Goal: Task Accomplishment & Management: Manage account settings

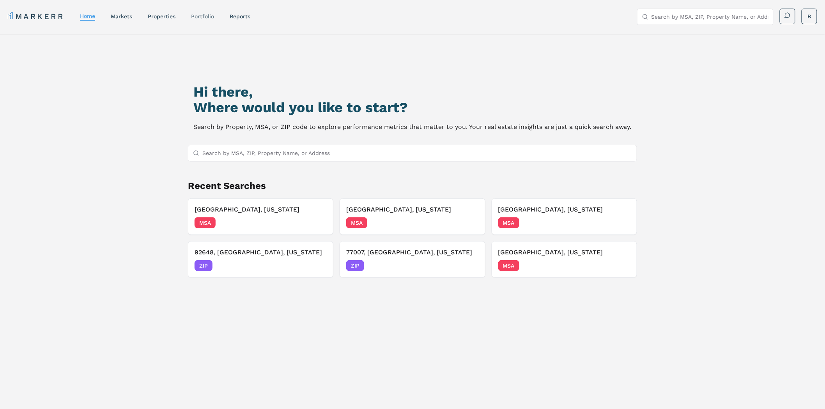
click at [206, 14] on link "Portfolio" at bounding box center [202, 16] width 23 height 6
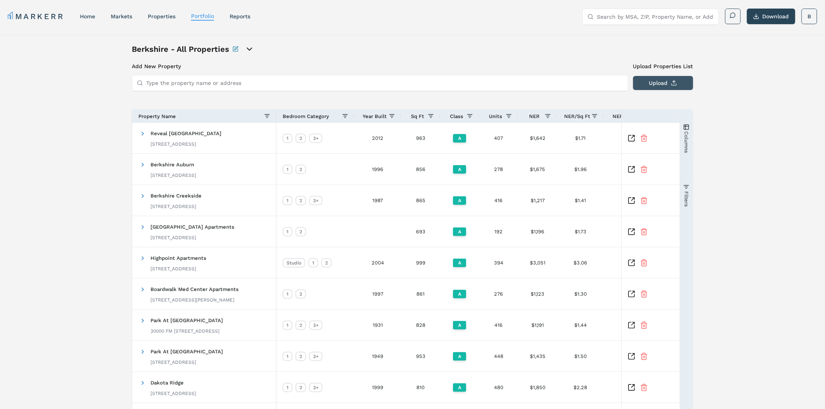
click at [670, 77] on button "Upload" at bounding box center [663, 83] width 60 height 14
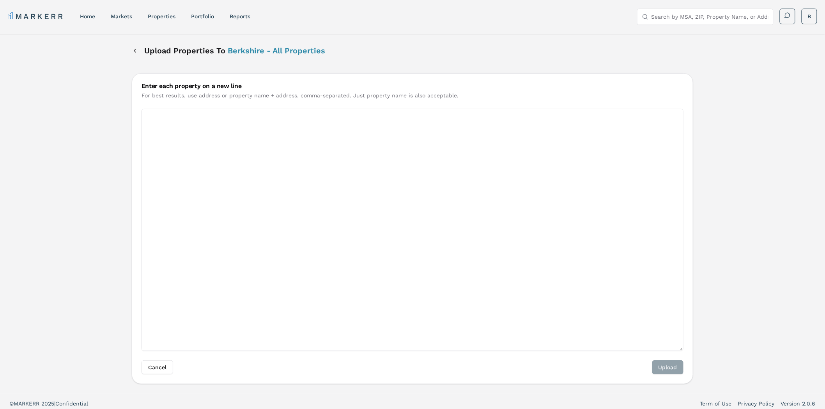
click at [251, 159] on textarea "Enter each property on a new line" at bounding box center [412, 230] width 542 height 242
paste textarea "[STREET_ADDRESS][GEOGRAPHIC_DATA][US_STATE][STREET_ADDRESS] [STREET_ADDRESS][GE…"
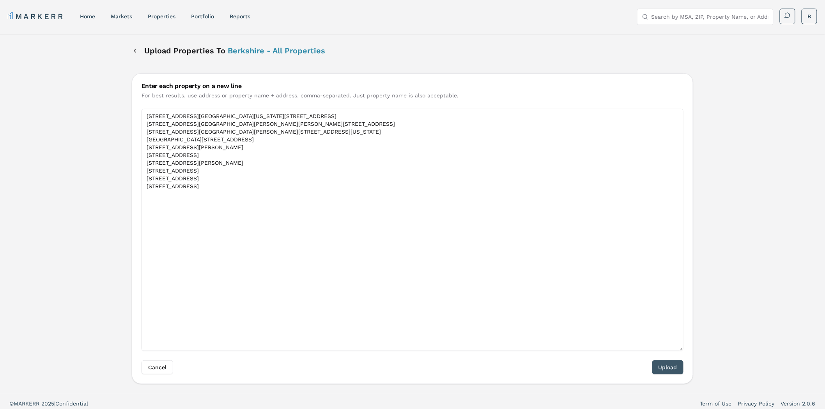
type textarea "[STREET_ADDRESS][GEOGRAPHIC_DATA][US_STATE][STREET_ADDRESS] [STREET_ADDRESS][GE…"
click at [669, 365] on button "Upload" at bounding box center [667, 368] width 31 height 14
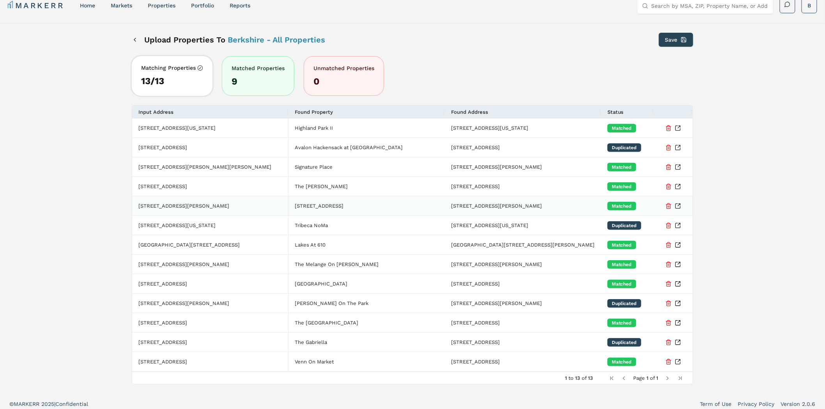
scroll to position [16, 0]
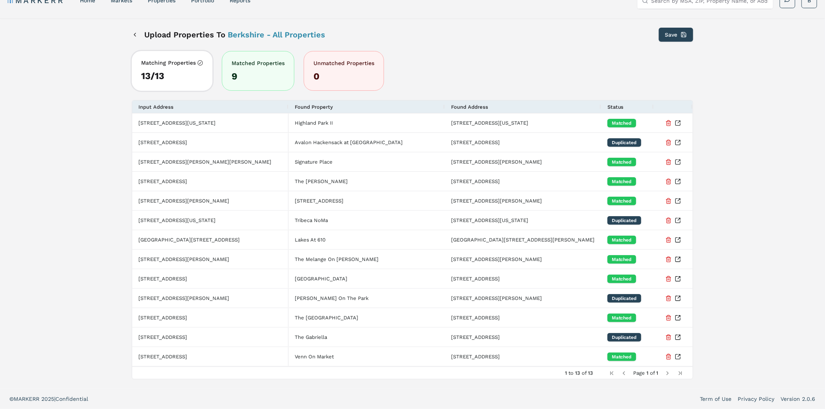
click at [750, 111] on div "Upload Properties To [GEOGRAPHIC_DATA] - All Properties Save Matching Propertie…" at bounding box center [412, 203] width 825 height 371
click at [668, 143] on button "Delete Property from Portfolio" at bounding box center [668, 143] width 6 height 14
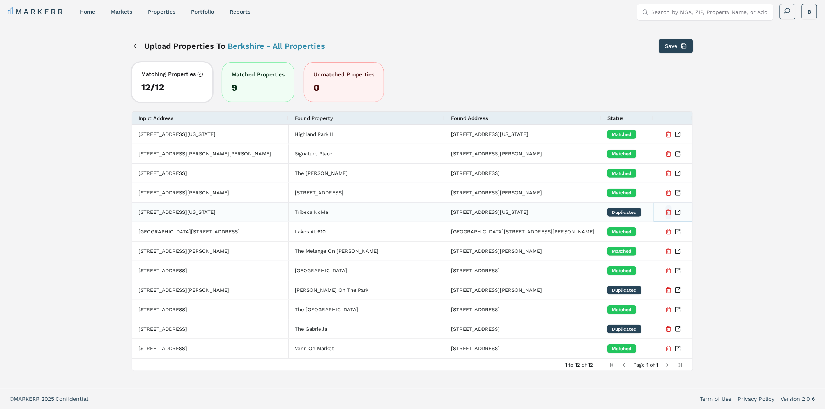
click at [667, 215] on button "Delete Property from Portfolio" at bounding box center [668, 212] width 6 height 14
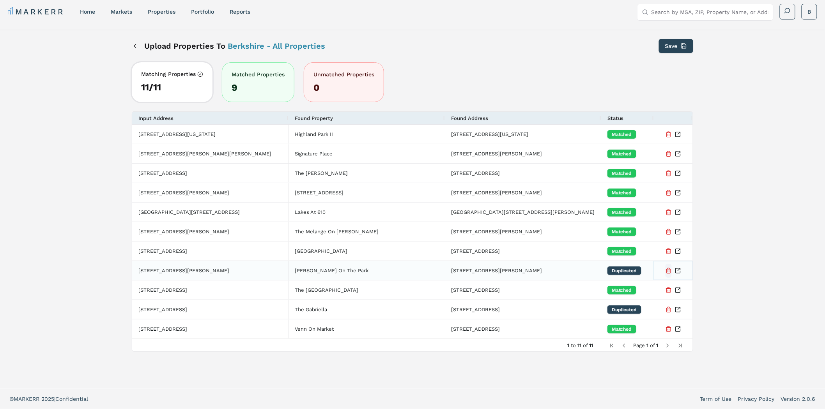
click at [668, 272] on button "Delete Property from Portfolio" at bounding box center [668, 271] width 6 height 14
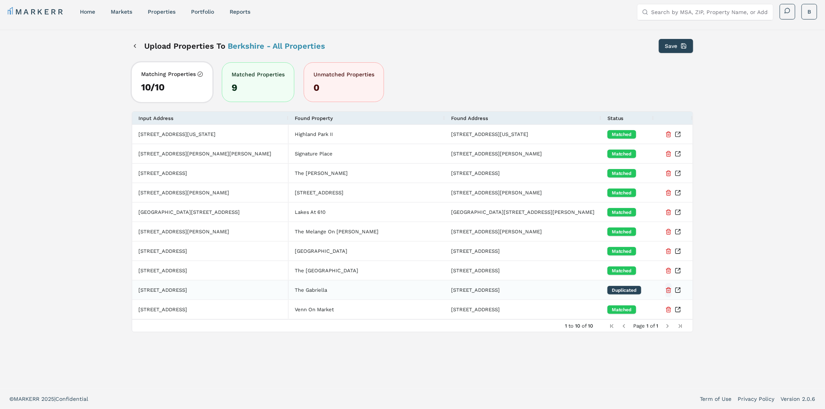
click at [669, 287] on button "Delete Property from Portfolio" at bounding box center [668, 290] width 6 height 14
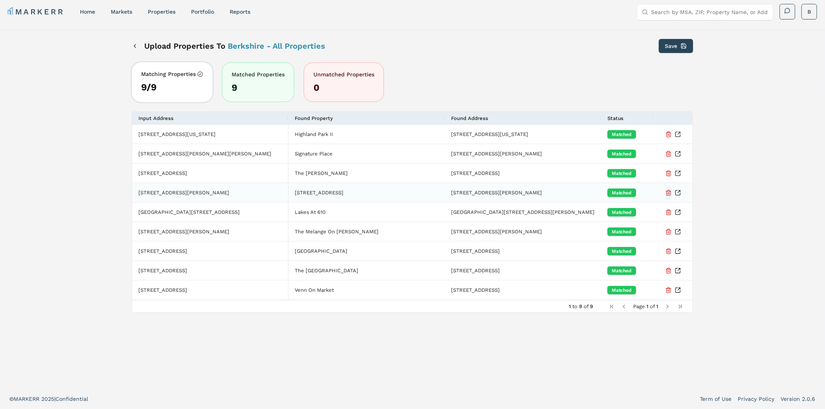
click at [668, 192] on button "Delete Property from Portfolio" at bounding box center [668, 193] width 6 height 14
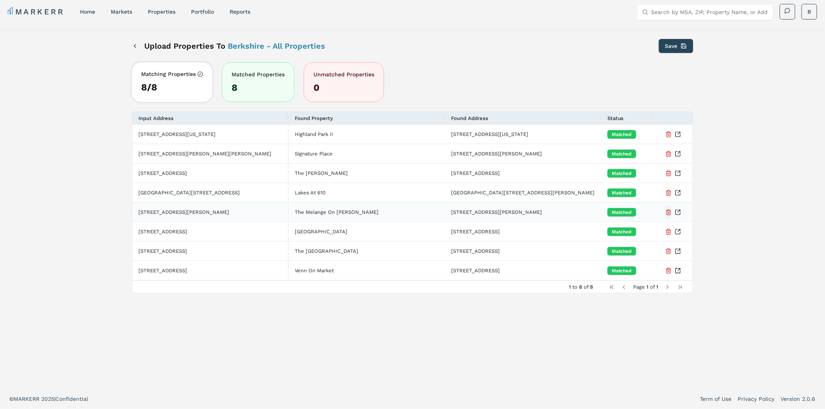
click at [669, 213] on button "Delete Property from Portfolio" at bounding box center [668, 212] width 6 height 14
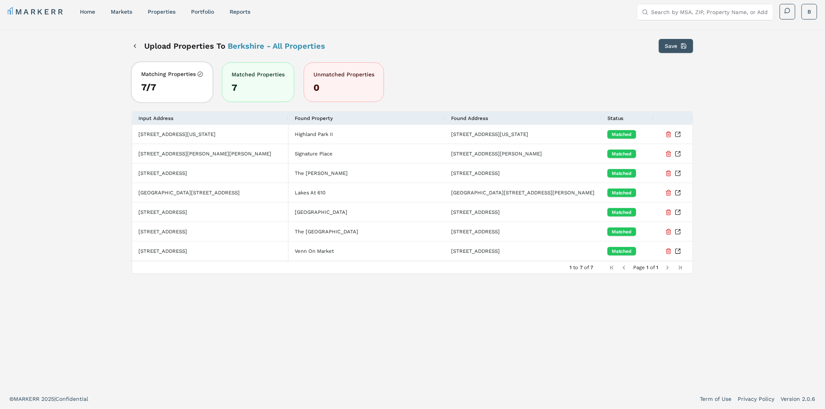
click at [667, 48] on button "Save" at bounding box center [676, 46] width 34 height 14
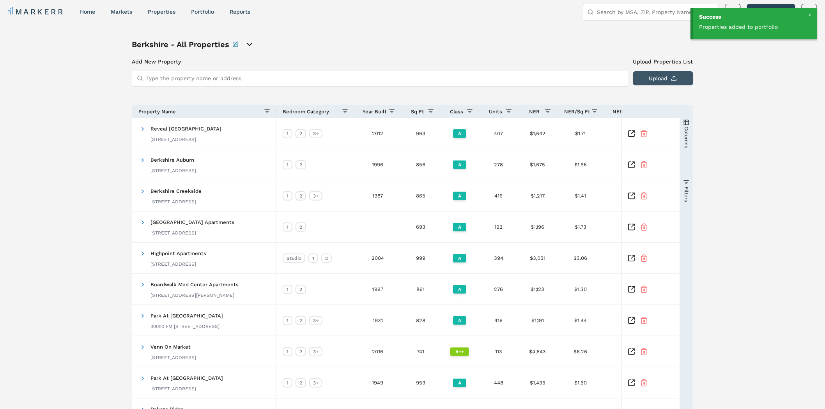
click at [664, 79] on button "Upload" at bounding box center [663, 78] width 60 height 14
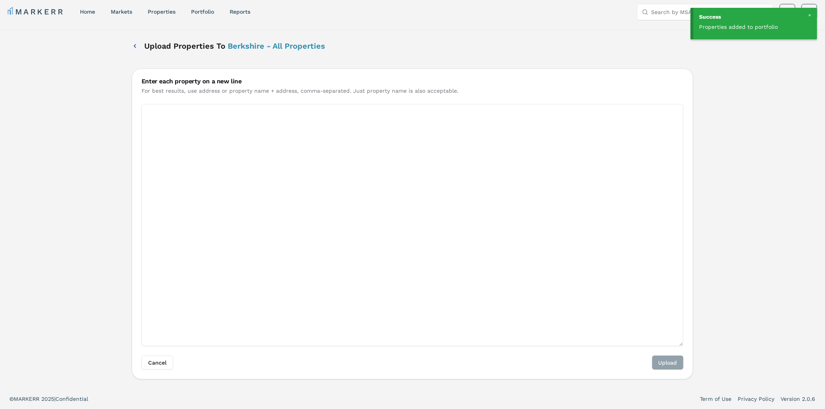
click at [137, 49] on button "Back" at bounding box center [135, 46] width 6 height 14
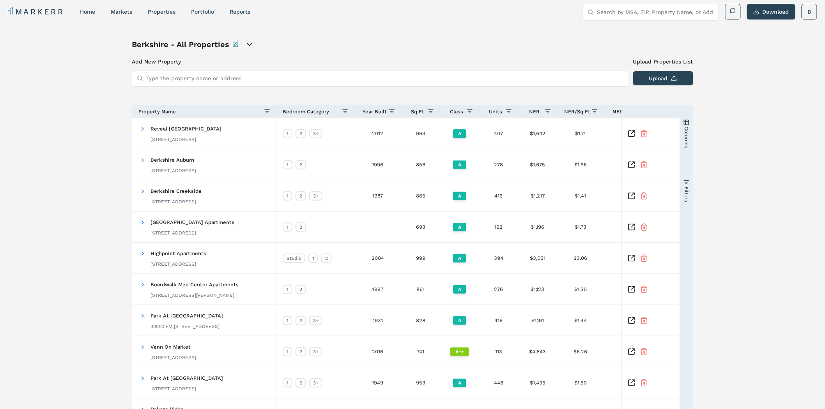
click at [181, 80] on input "Type the property name or address" at bounding box center [384, 79] width 477 height 16
click at [177, 78] on input "Type the property name or address" at bounding box center [384, 79] width 477 height 16
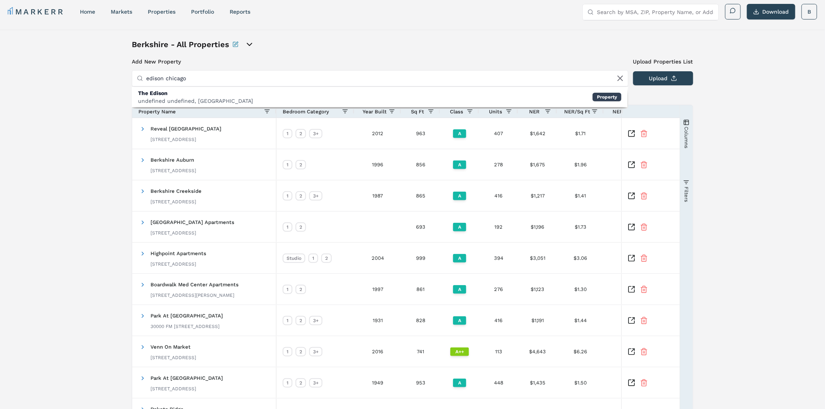
click at [203, 80] on input "edison chicago" at bounding box center [384, 79] width 477 height 16
click at [182, 80] on input "edison chicago" at bounding box center [384, 79] width 477 height 16
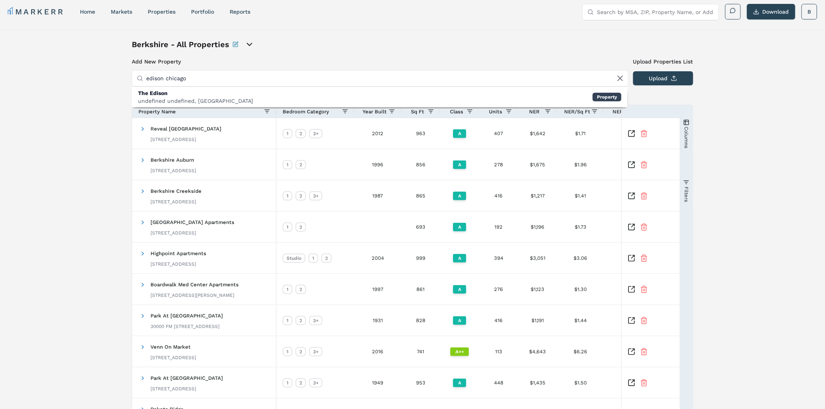
click at [182, 80] on input "edison chicago" at bounding box center [384, 79] width 477 height 16
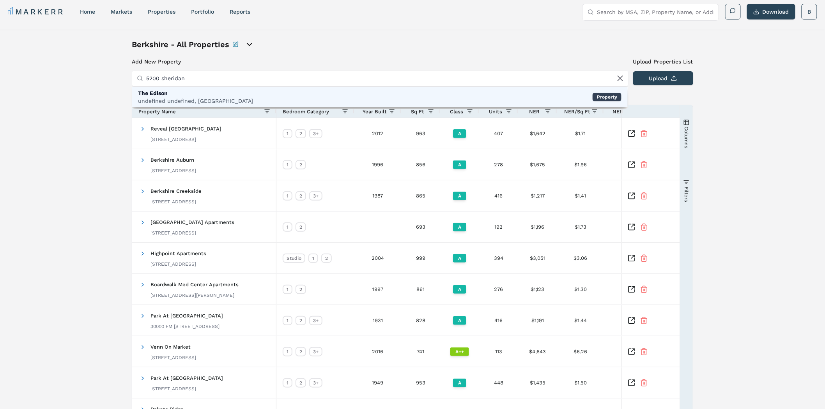
type input "5200 sheridan"
click at [184, 96] on div "The Edison" at bounding box center [195, 93] width 115 height 8
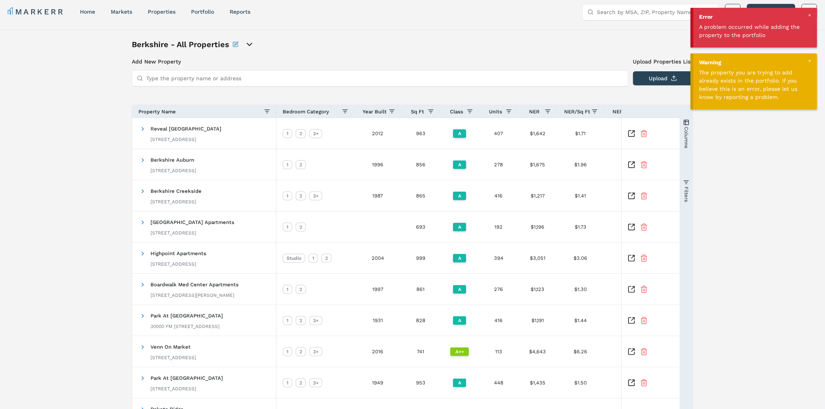
click at [809, 15] on div at bounding box center [809, 15] width 7 height 7
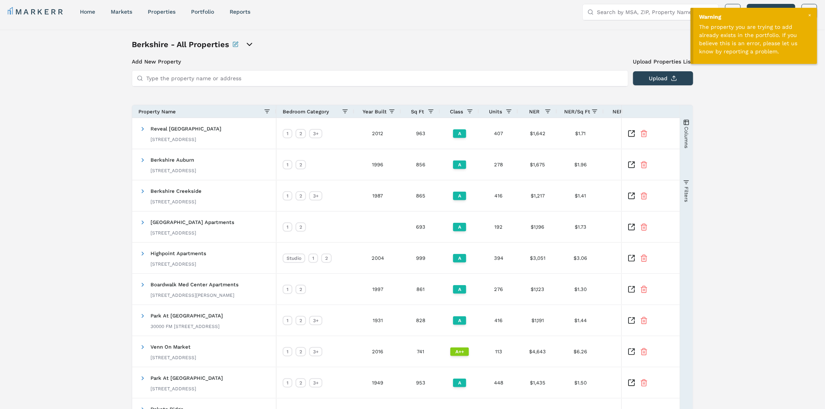
click at [811, 15] on div at bounding box center [809, 15] width 7 height 7
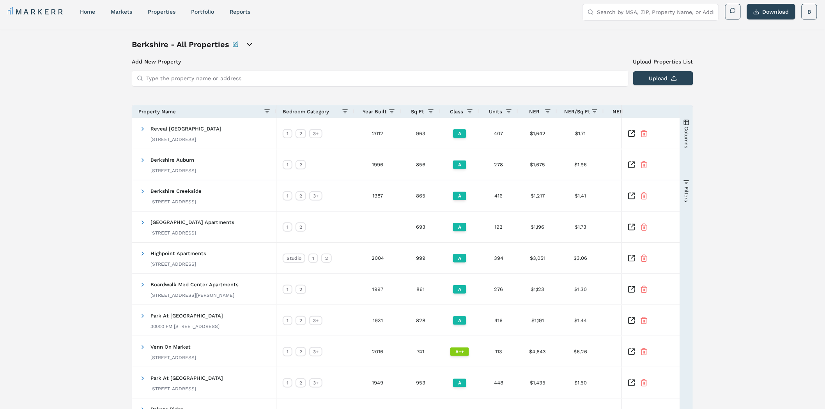
click at [725, 190] on div "Berkshire - All Properties Add New Property Upload Properties List Type the pro…" at bounding box center [412, 244] width 825 height 429
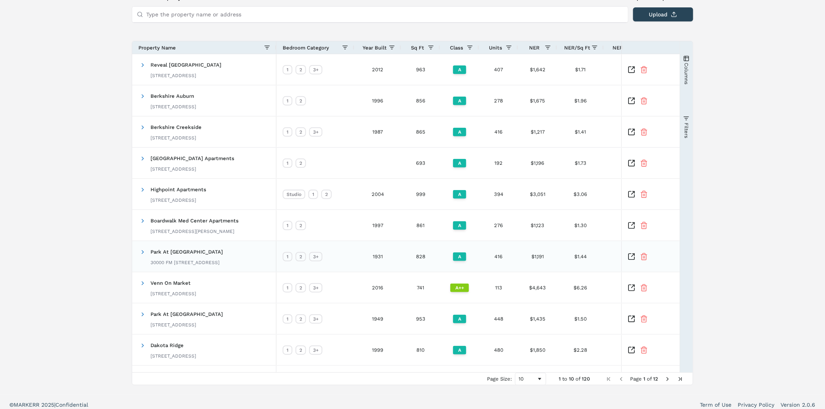
scroll to position [74, 0]
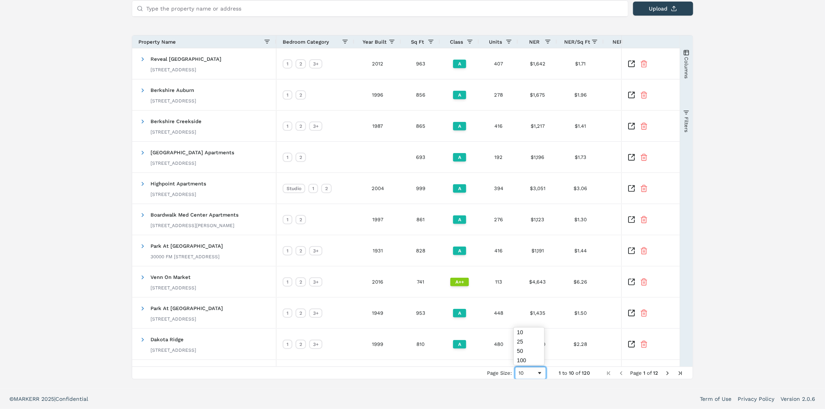
click at [531, 374] on div "10" at bounding box center [527, 373] width 18 height 6
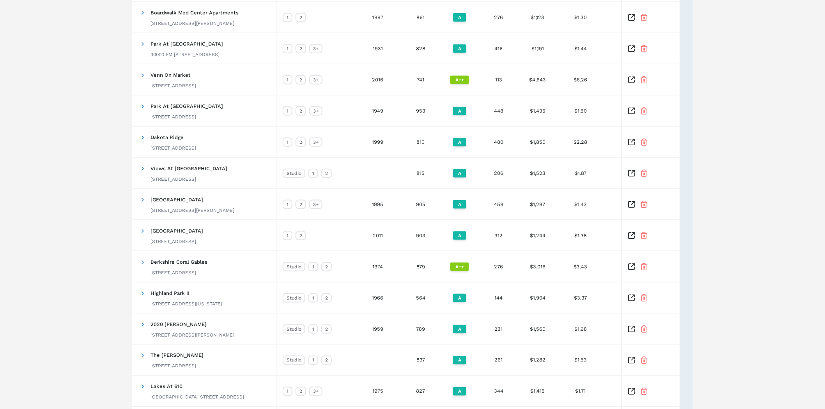
scroll to position [0, 0]
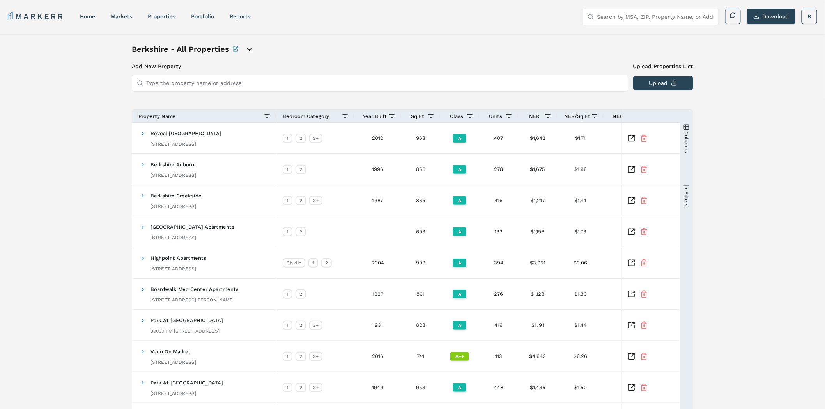
drag, startPoint x: 87, startPoint y: 293, endPoint x: 80, endPoint y: 193, distance: 100.8
click at [170, 79] on input "Type the property name or address" at bounding box center [384, 83] width 477 height 16
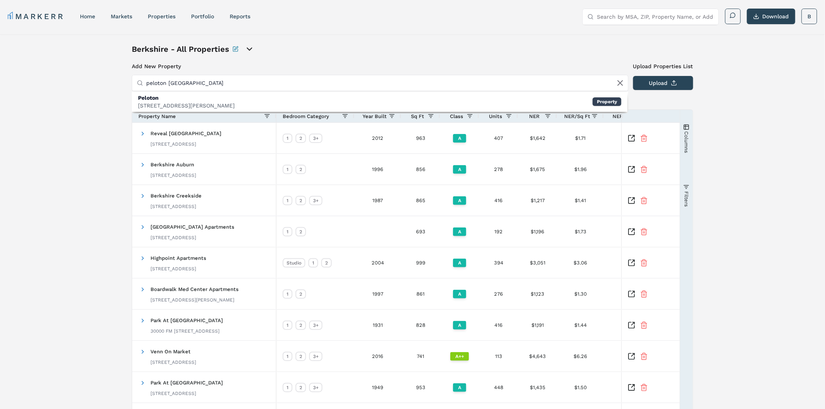
type input "peloton [GEOGRAPHIC_DATA]"
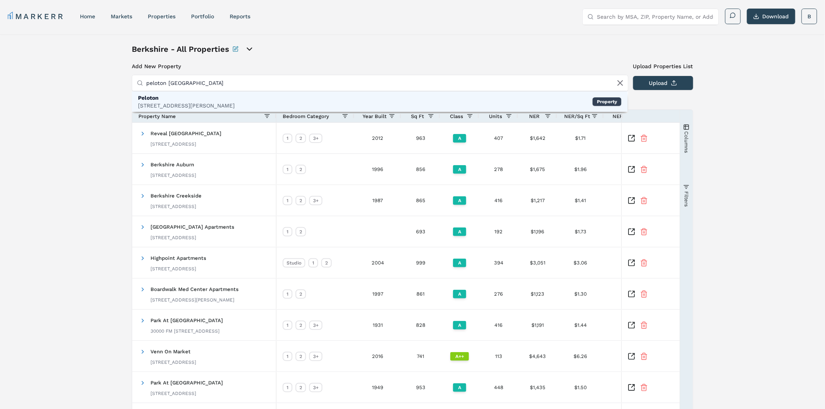
click at [170, 101] on div "Peloton" at bounding box center [186, 98] width 97 height 8
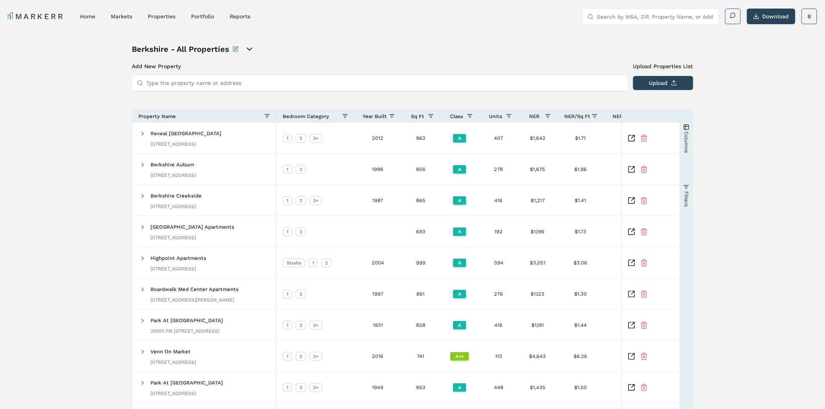
click at [251, 49] on icon "open portfolio options" at bounding box center [249, 48] width 9 height 9
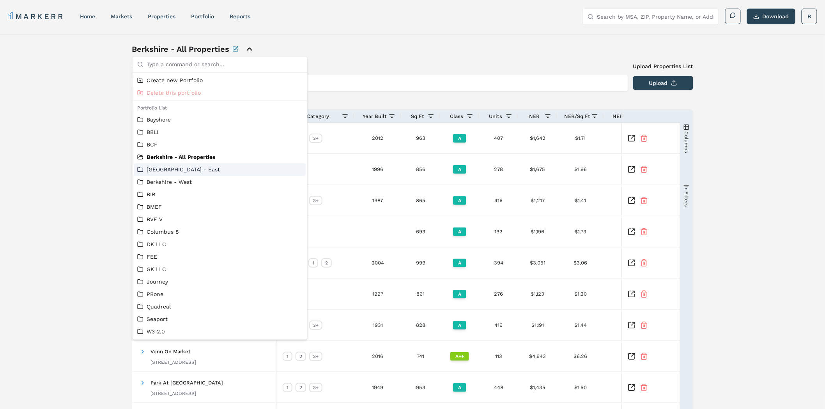
click at [178, 172] on link "[GEOGRAPHIC_DATA] - East" at bounding box center [219, 170] width 165 height 8
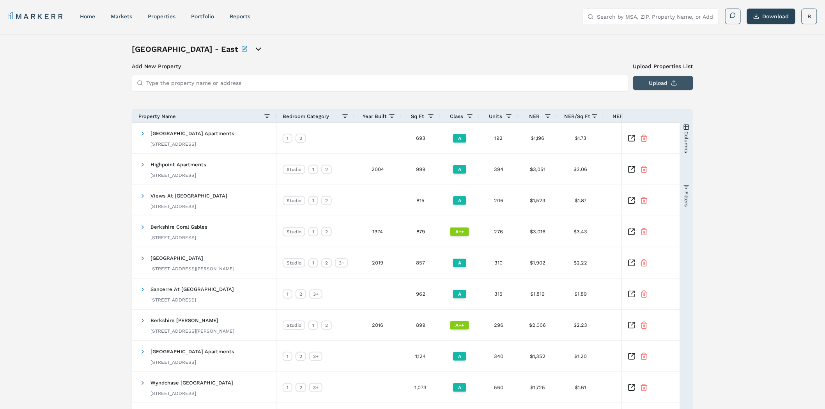
click at [667, 80] on button "Upload" at bounding box center [663, 83] width 60 height 14
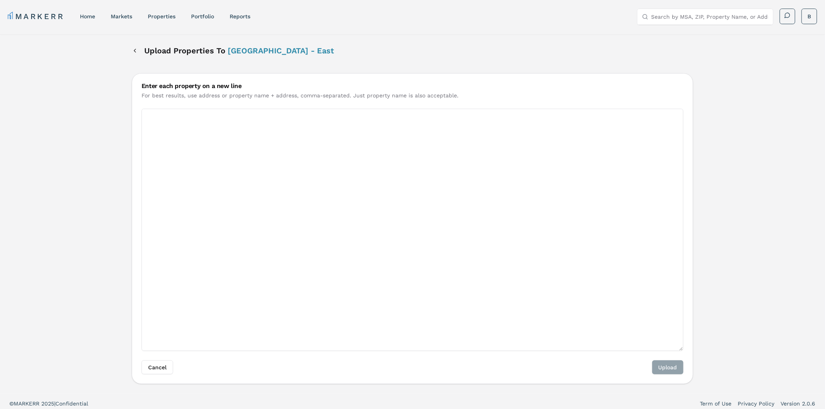
click at [217, 133] on textarea "Enter each property on a new line" at bounding box center [412, 230] width 542 height 242
paste textarea "[STREET_ADDRESS][US_STATE] [STREET_ADDRESS][GEOGRAPHIC_DATA][PERSON_NAME][PERSO…"
type textarea "[STREET_ADDRESS][US_STATE] [STREET_ADDRESS][GEOGRAPHIC_DATA][PERSON_NAME][PERSO…"
click at [671, 368] on button "Upload" at bounding box center [667, 368] width 31 height 14
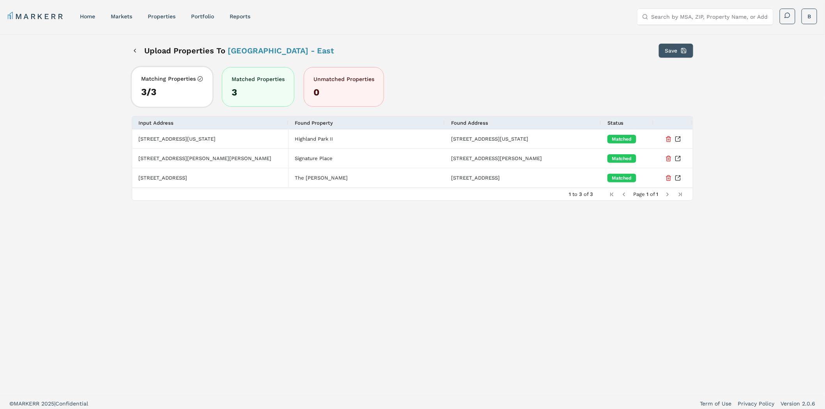
click at [679, 50] on button "Save" at bounding box center [676, 51] width 34 height 14
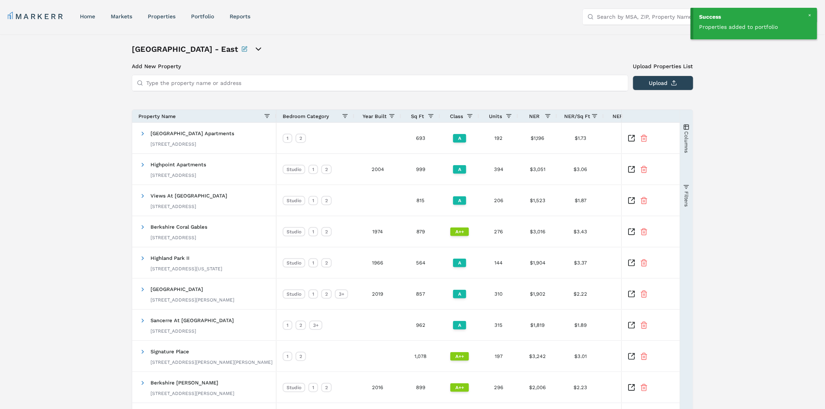
click at [254, 48] on icon "open portfolio options" at bounding box center [258, 48] width 9 height 9
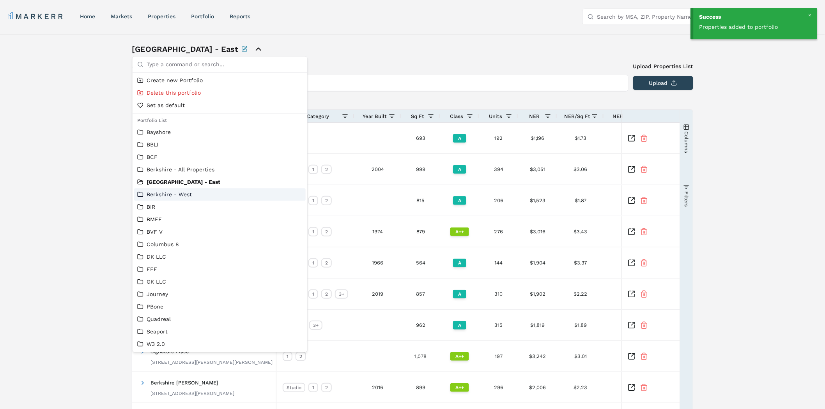
click at [172, 193] on link "Berkshire - West" at bounding box center [219, 195] width 165 height 8
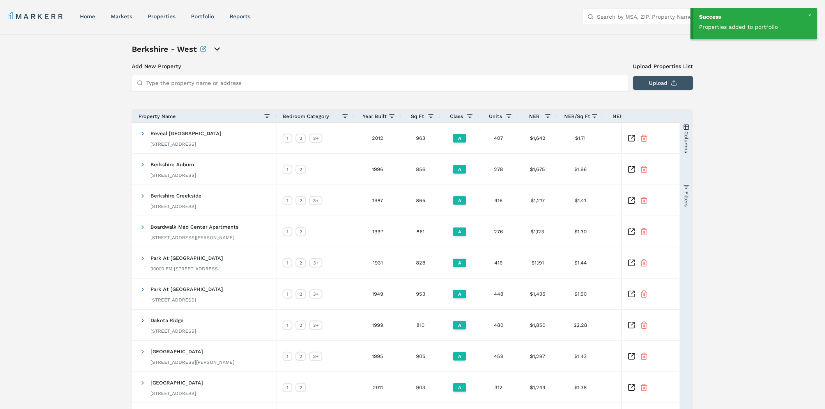
click at [668, 79] on button "Upload" at bounding box center [663, 83] width 60 height 14
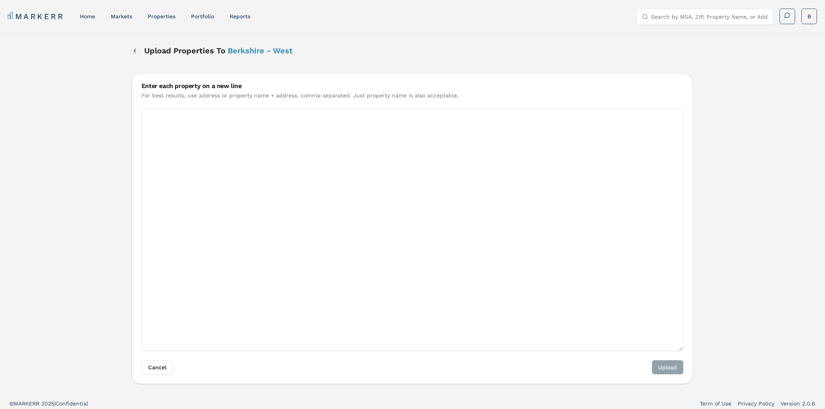
click at [373, 173] on textarea "Enter each property on a new line" at bounding box center [412, 230] width 542 height 242
paste textarea "[GEOGRAPHIC_DATA][STREET_ADDRESS] [STREET_ADDRESS][PERSON_NAME] [STREET_ADDRESS…"
type textarea "[GEOGRAPHIC_DATA][STREET_ADDRESS] [STREET_ADDRESS][PERSON_NAME] [STREET_ADDRESS…"
click at [666, 365] on button "Upload" at bounding box center [667, 368] width 31 height 14
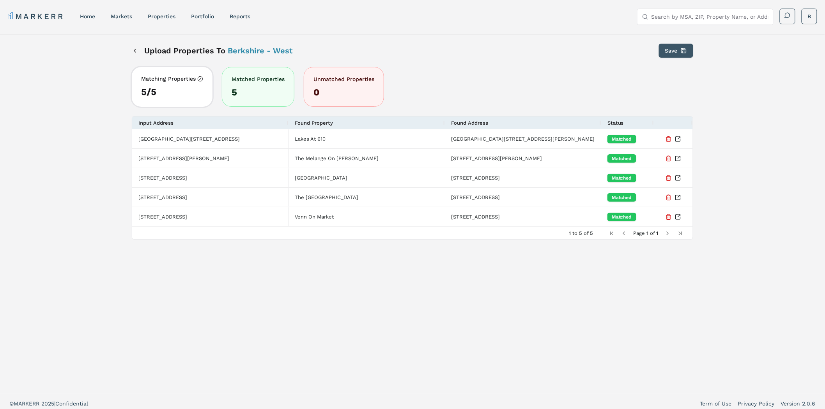
click at [683, 46] on button "Save" at bounding box center [676, 51] width 34 height 14
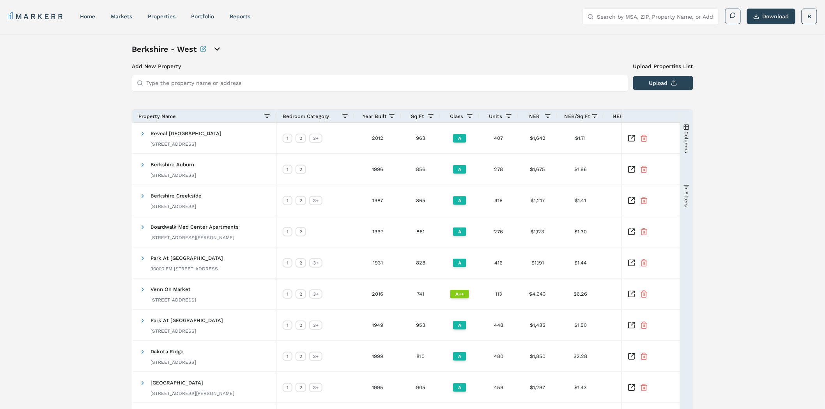
click at [219, 51] on icon "open portfolio options" at bounding box center [216, 48] width 9 height 9
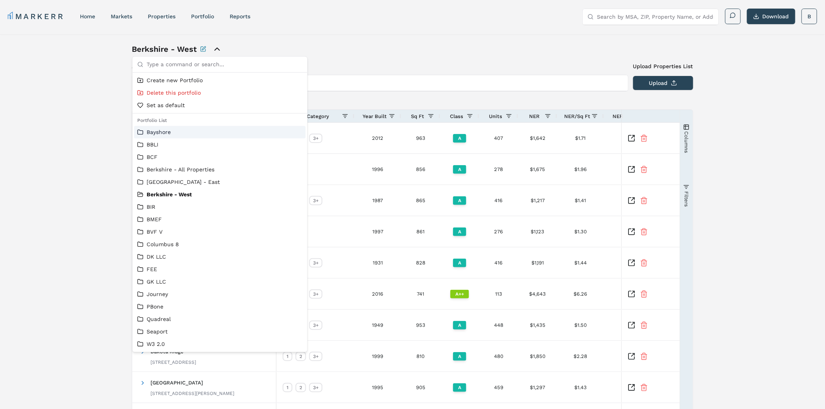
click at [163, 133] on link "Bayshore" at bounding box center [219, 132] width 165 height 8
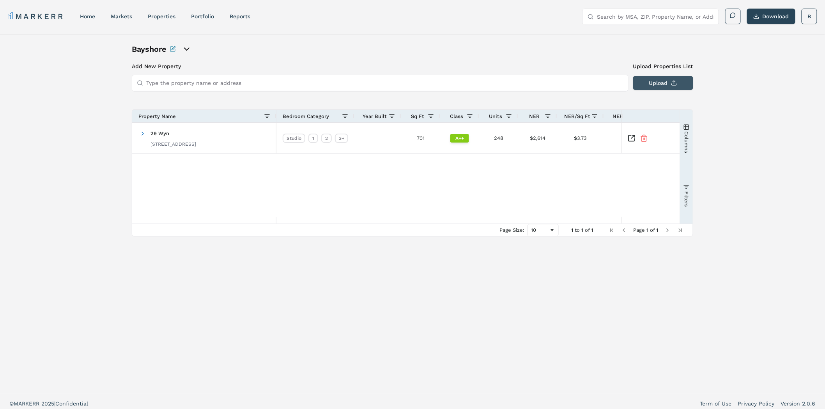
click at [670, 87] on button "Upload" at bounding box center [663, 83] width 60 height 14
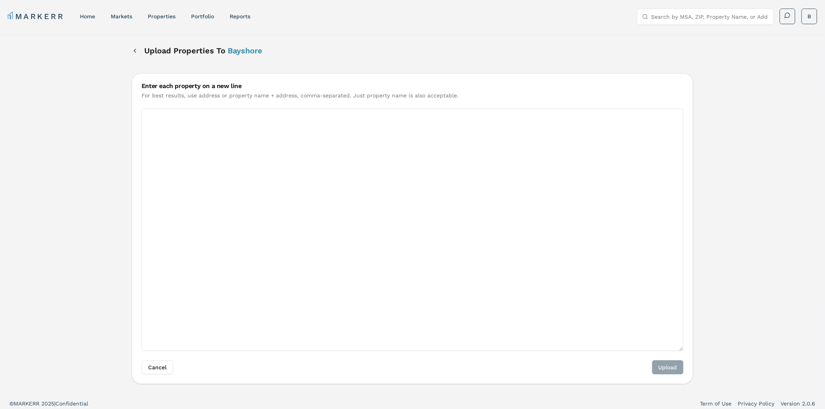
click at [204, 140] on textarea "Enter each property on a new line" at bounding box center [412, 230] width 542 height 242
paste textarea "[STREET_ADDRESS][PERSON_NAME] [STREET_ADDRESS]"
type textarea "[STREET_ADDRESS][PERSON_NAME] [STREET_ADDRESS]"
click at [670, 367] on button "Upload" at bounding box center [667, 368] width 31 height 14
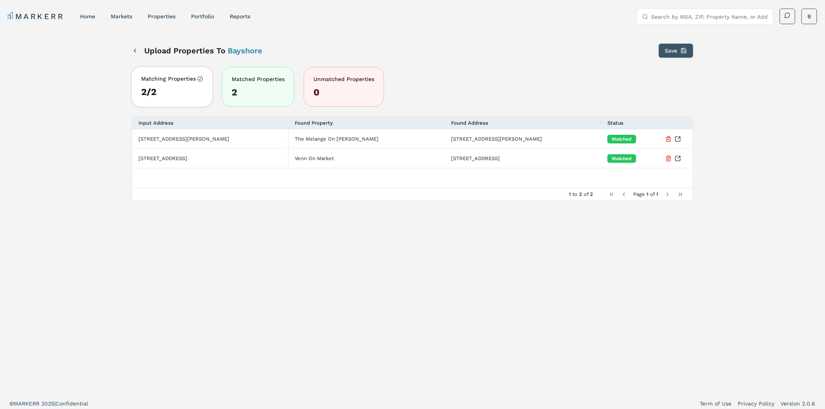
click at [681, 51] on button "Save" at bounding box center [676, 51] width 34 height 14
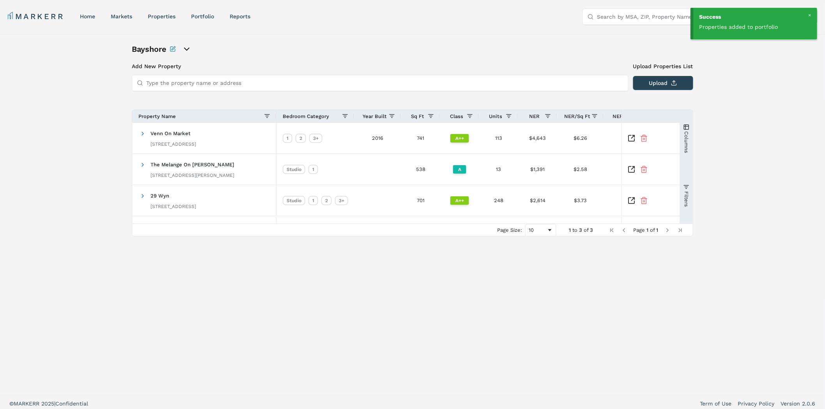
click at [187, 51] on icon "open portfolio options" at bounding box center [186, 48] width 9 height 9
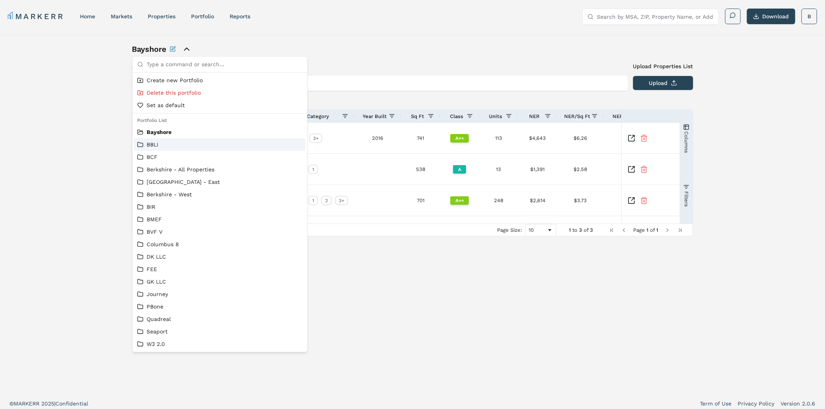
click at [154, 145] on link "BBLI" at bounding box center [219, 145] width 165 height 8
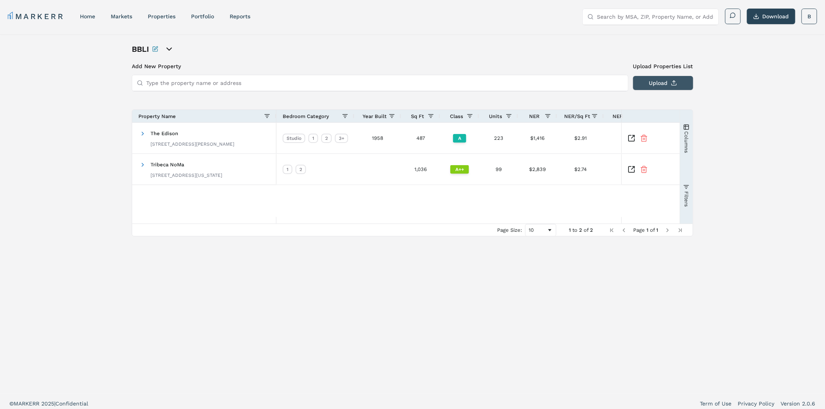
click at [658, 84] on button "Upload" at bounding box center [663, 83] width 60 height 14
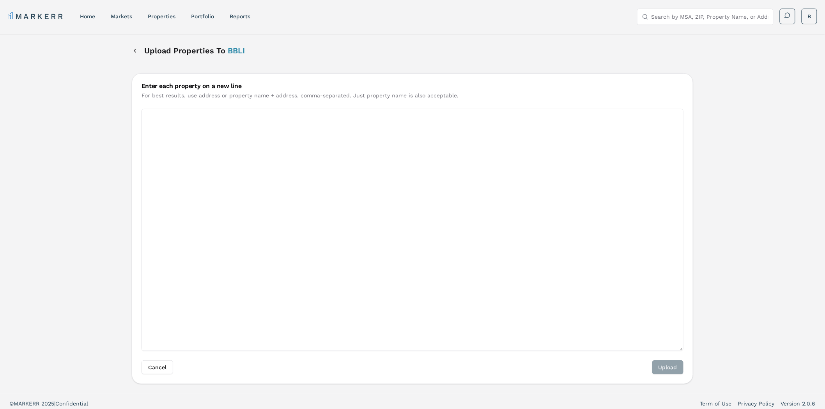
click at [244, 178] on textarea "Enter each property on a new line" at bounding box center [412, 230] width 542 height 242
paste textarea "[STREET_ADDRESS][US_STATE] [GEOGRAPHIC_DATA][STREET_ADDRESS]"
type textarea "[STREET_ADDRESS][US_STATE] [GEOGRAPHIC_DATA][STREET_ADDRESS]"
click at [668, 366] on button "Upload" at bounding box center [667, 368] width 31 height 14
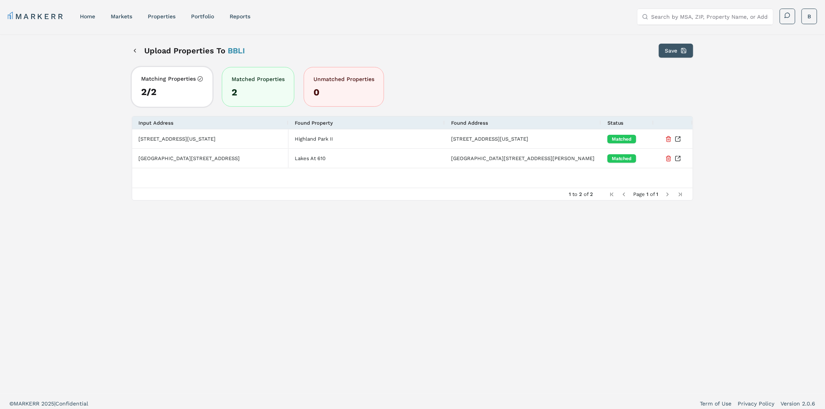
click at [677, 54] on button "Save" at bounding box center [676, 51] width 34 height 14
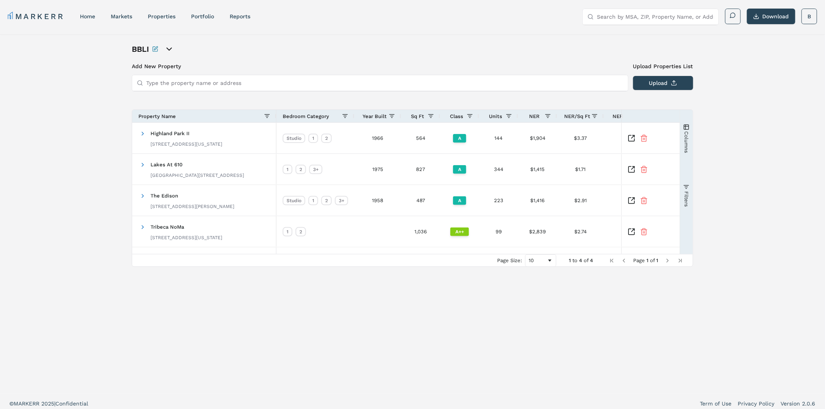
click at [166, 47] on icon "open portfolio options" at bounding box center [168, 48] width 9 height 9
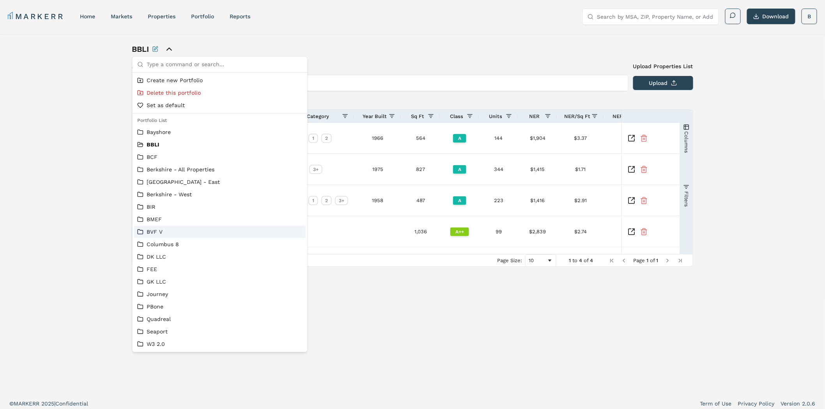
click at [156, 231] on link "BVF V" at bounding box center [219, 232] width 165 height 8
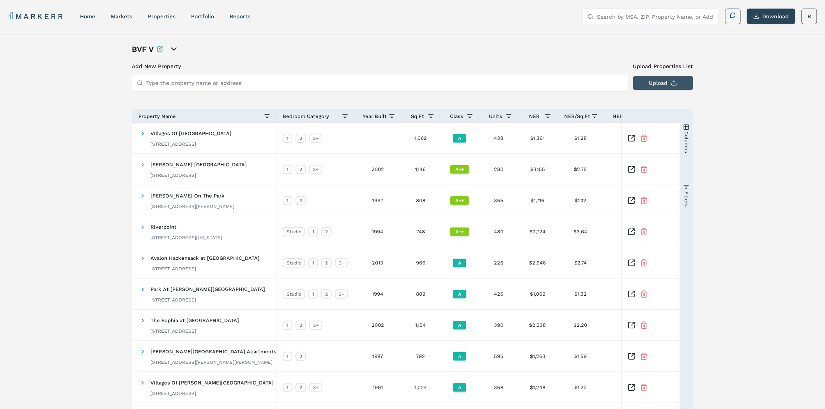
click at [679, 80] on button "Upload" at bounding box center [663, 83] width 60 height 14
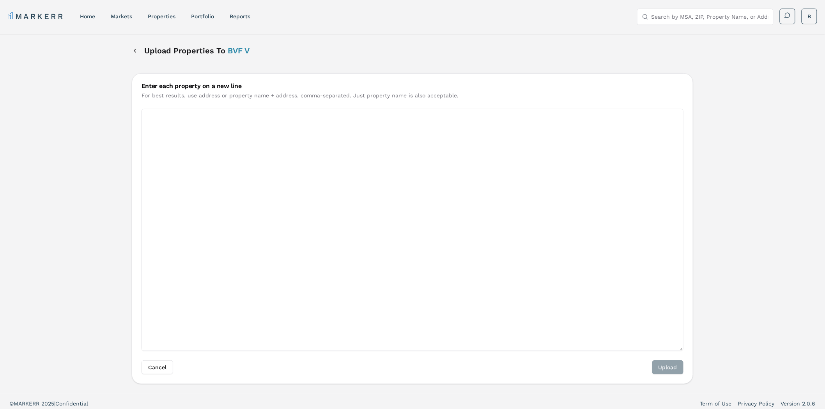
click at [340, 176] on textarea "Enter each property on a new line" at bounding box center [412, 230] width 542 height 242
paste textarea "[STREET_ADDRESS]"
type textarea "[STREET_ADDRESS]"
click at [668, 371] on button "Upload" at bounding box center [667, 368] width 31 height 14
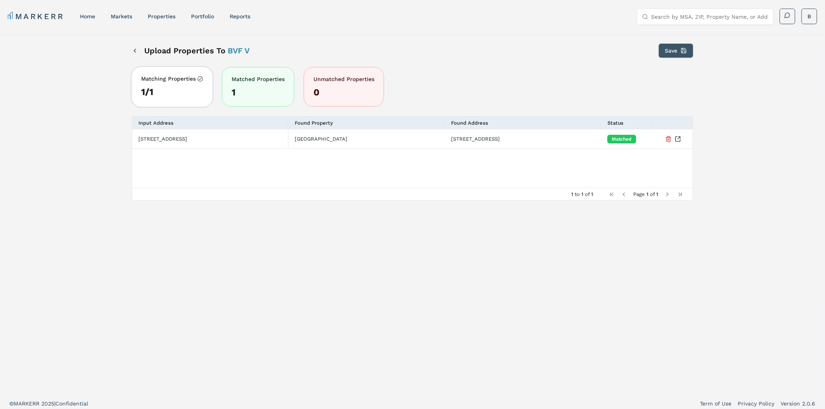
click at [674, 51] on button "Save" at bounding box center [676, 51] width 34 height 14
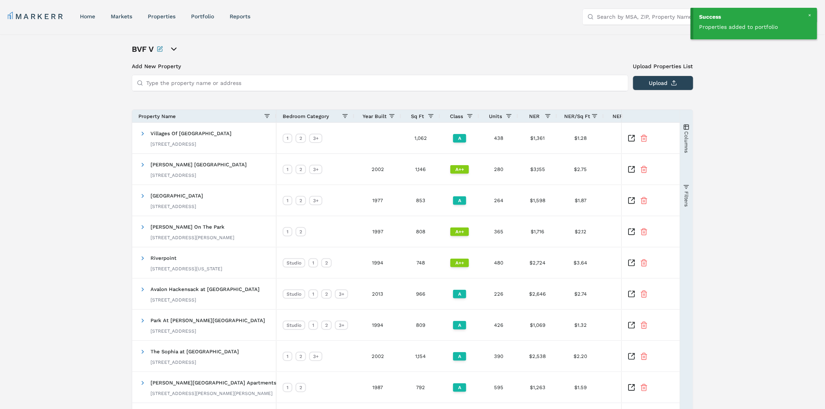
click at [175, 48] on icon "open portfolio options" at bounding box center [173, 48] width 9 height 9
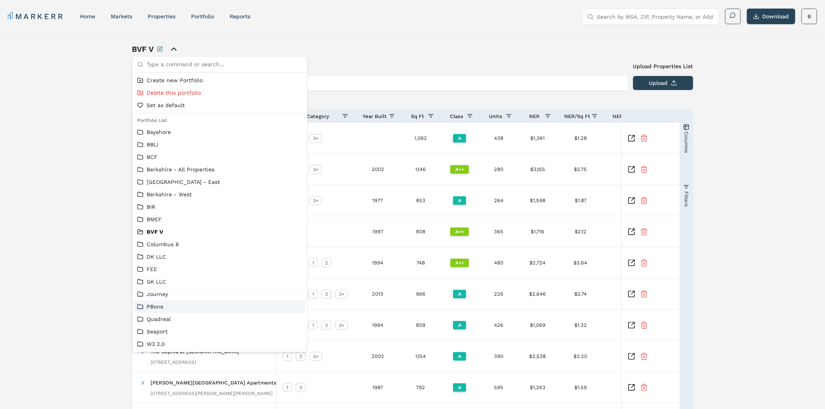
click at [78, 223] on div "BVF V Add New Property Upload Properties List Type the property name or address…" at bounding box center [412, 248] width 825 height 429
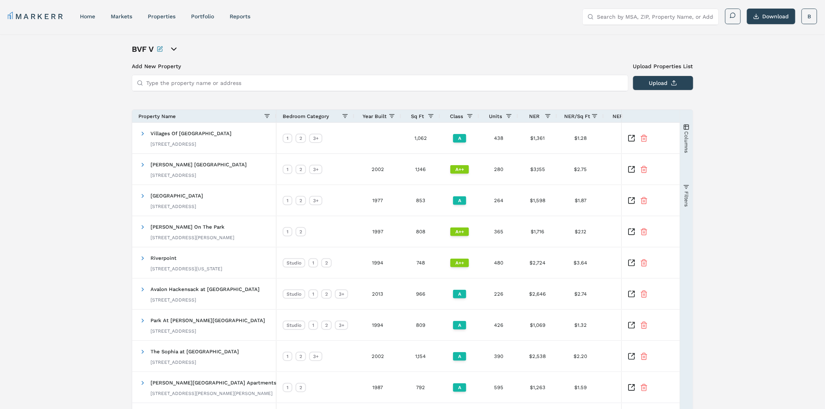
click at [160, 50] on icon "Rename this portfolio" at bounding box center [161, 48] width 4 height 4
click at [295, 48] on icon "Cancel Rename" at bounding box center [293, 49] width 3 height 3
click at [171, 50] on icon "open portfolio options" at bounding box center [173, 48] width 9 height 9
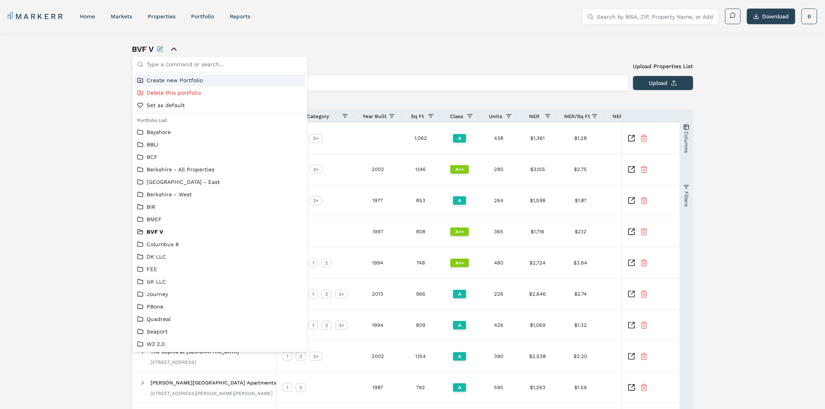
click at [182, 78] on span "Create new Portfolio" at bounding box center [175, 80] width 56 height 8
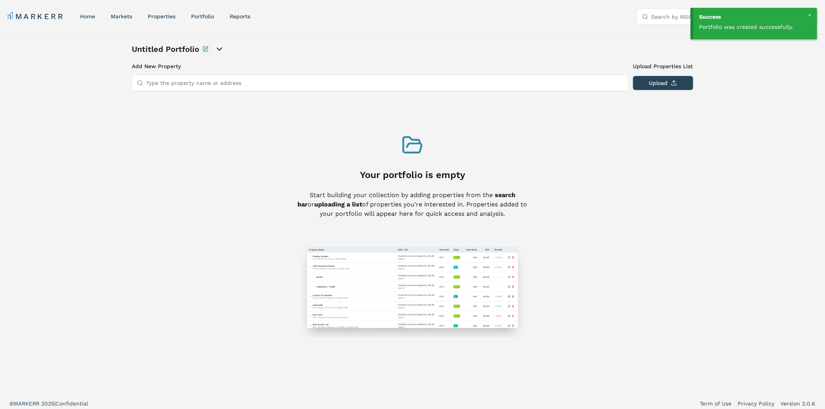
click at [182, 50] on h1 "Untitled Portfolio" at bounding box center [165, 49] width 67 height 11
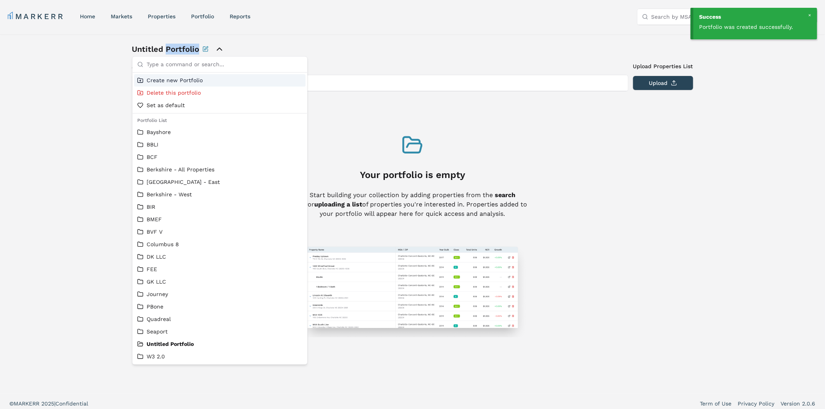
click at [182, 50] on h1 "Untitled Portfolio" at bounding box center [165, 49] width 67 height 11
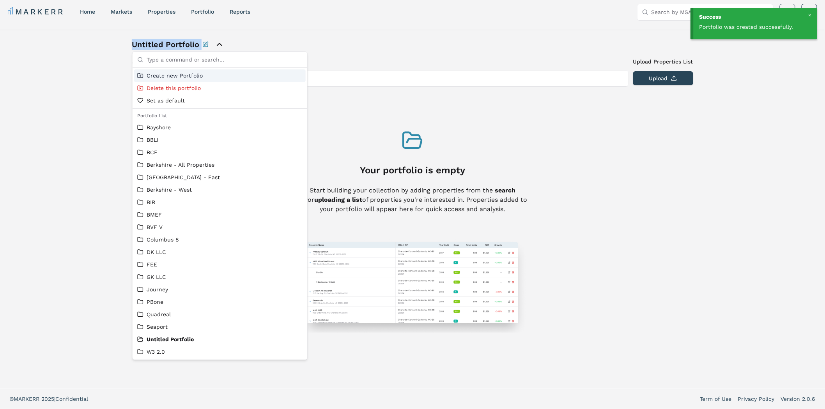
click at [195, 47] on h1 "Untitled Portfolio" at bounding box center [165, 44] width 67 height 11
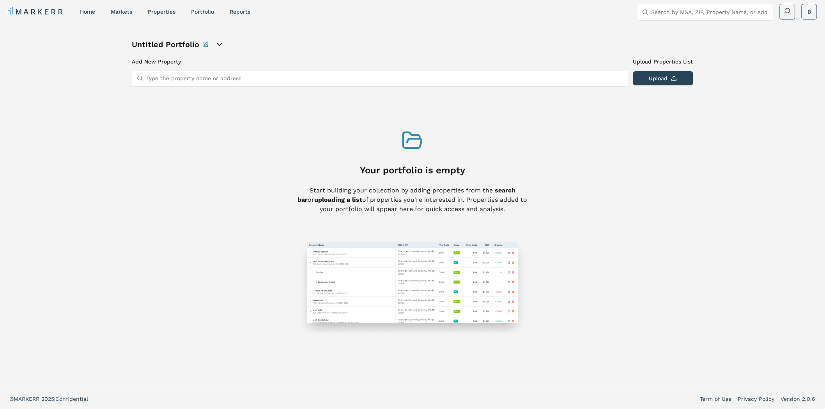
click at [202, 82] on input "Type the property name or address" at bounding box center [384, 79] width 477 height 16
paste input "[STREET_ADDRESS][GEOGRAPHIC_DATA][PERSON_NAME][PERSON_NAME][STREET_ADDRESS] [ST…"
type input "[STREET_ADDRESS][GEOGRAPHIC_DATA][PERSON_NAME][PERSON_NAME][STREET_ADDRESS] [ST…"
click at [664, 80] on button "Upload" at bounding box center [663, 78] width 60 height 14
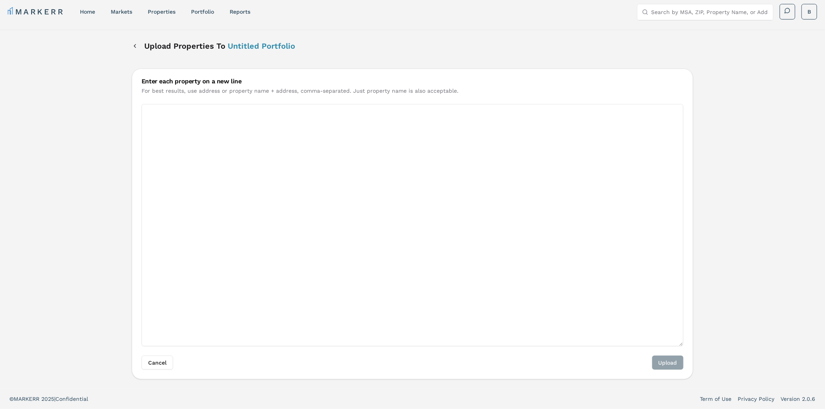
click at [212, 135] on textarea "Enter each property on a new line" at bounding box center [412, 225] width 542 height 242
paste textarea "[STREET_ADDRESS][GEOGRAPHIC_DATA][PERSON_NAME][PERSON_NAME][STREET_ADDRESS] [ST…"
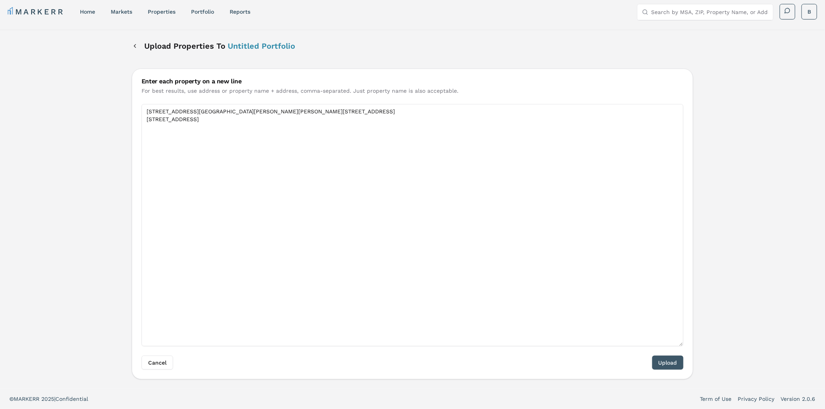
type textarea "[STREET_ADDRESS][GEOGRAPHIC_DATA][PERSON_NAME][PERSON_NAME][STREET_ADDRESS] [ST…"
click at [660, 361] on button "Upload" at bounding box center [667, 363] width 31 height 14
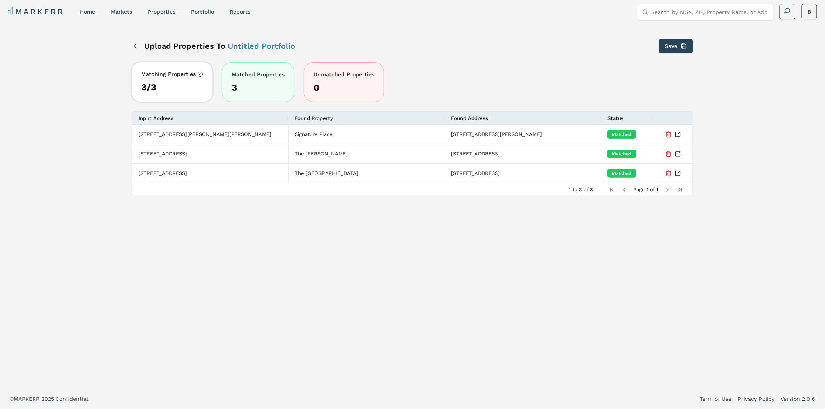
click at [244, 47] on span "Untitled Portfolio" at bounding box center [261, 45] width 67 height 9
click at [669, 46] on button "Save" at bounding box center [676, 46] width 34 height 14
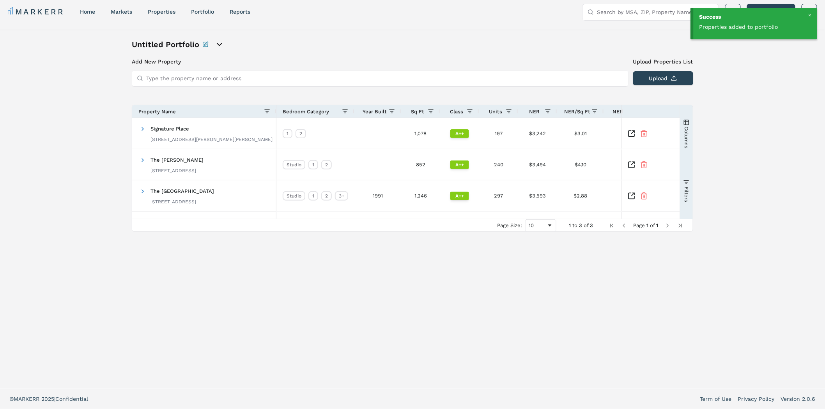
click at [221, 44] on icon "open portfolio options" at bounding box center [219, 44] width 9 height 9
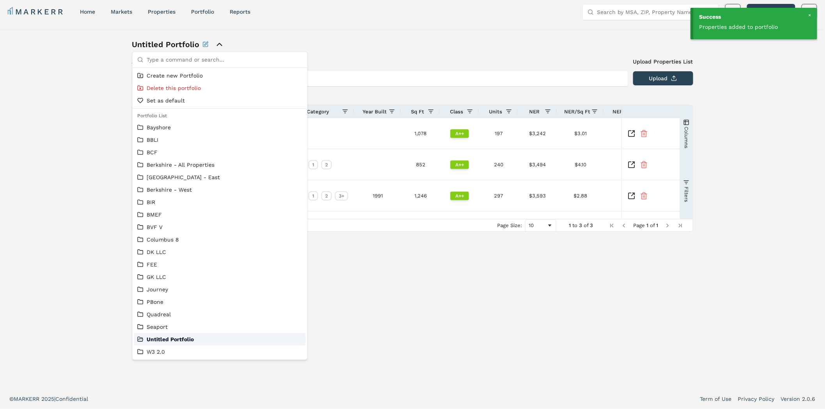
click at [162, 338] on div "Untitled Portfolio" at bounding box center [220, 339] width 172 height 12
drag, startPoint x: 20, startPoint y: 113, endPoint x: 50, endPoint y: 114, distance: 29.2
click at [21, 113] on div "Untitled Portfolio Add New Property Upload Properties List Type the property na…" at bounding box center [412, 209] width 825 height 359
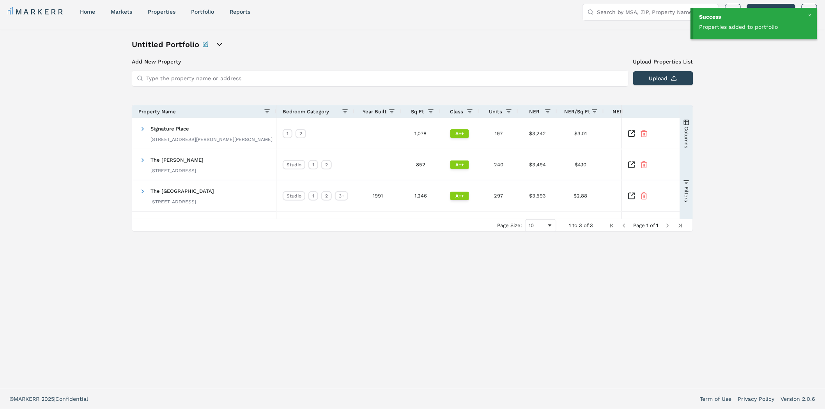
click at [808, 14] on div at bounding box center [809, 15] width 7 height 7
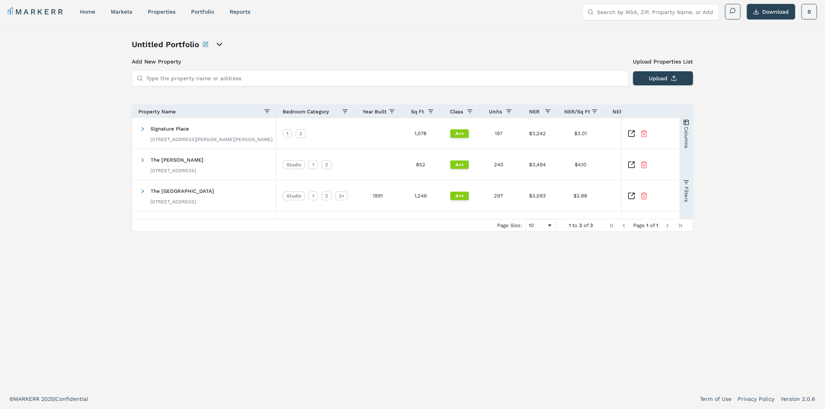
click at [221, 43] on icon "open portfolio options" at bounding box center [219, 44] width 5 height 2
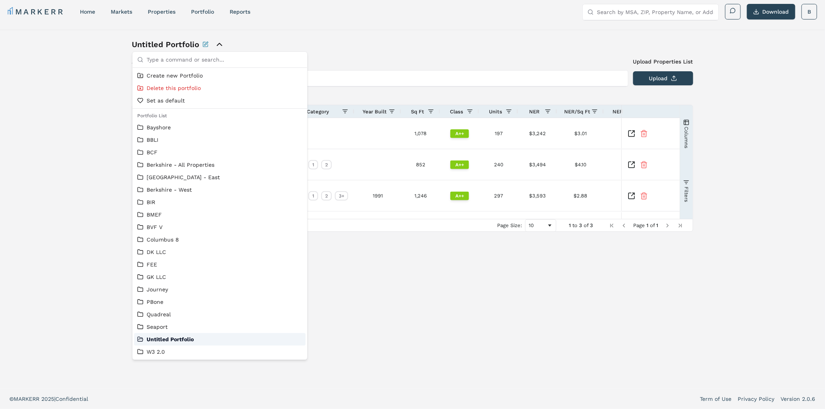
click at [154, 340] on div "Untitled Portfolio" at bounding box center [220, 339] width 172 height 12
click at [143, 339] on div "Untitled Portfolio" at bounding box center [220, 339] width 172 height 12
drag, startPoint x: 80, startPoint y: 216, endPoint x: 166, endPoint y: 123, distance: 126.9
click at [84, 216] on div "Untitled Portfolio Add New Property Upload Properties List Type the property na…" at bounding box center [412, 209] width 825 height 359
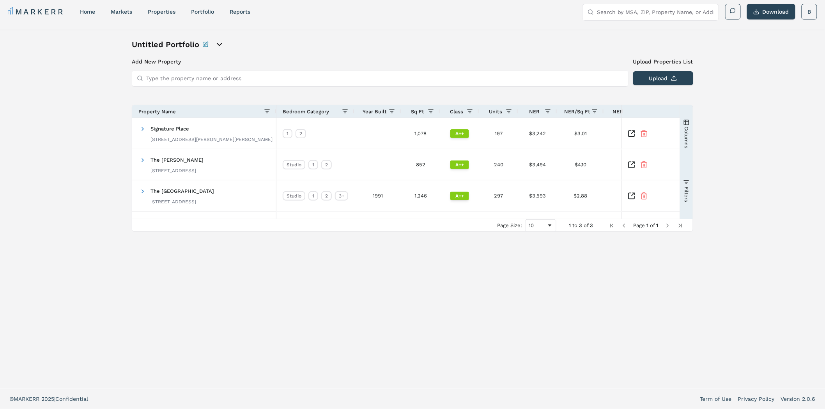
click at [195, 40] on h1 "Untitled Portfolio" at bounding box center [165, 44] width 67 height 11
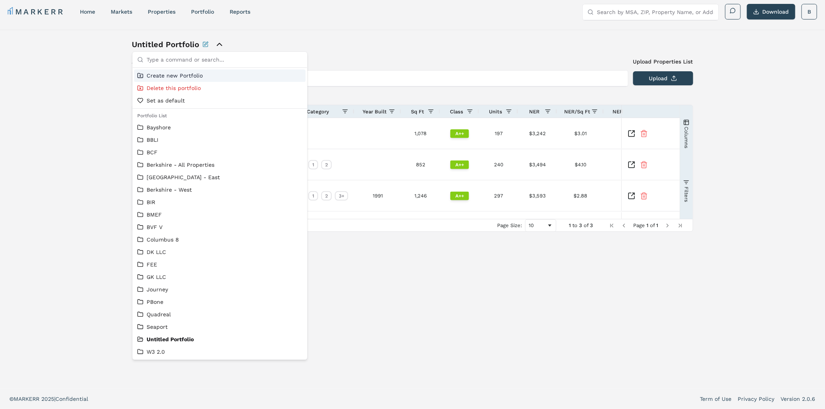
click at [204, 45] on icon "Rename this portfolio" at bounding box center [206, 44] width 4 height 4
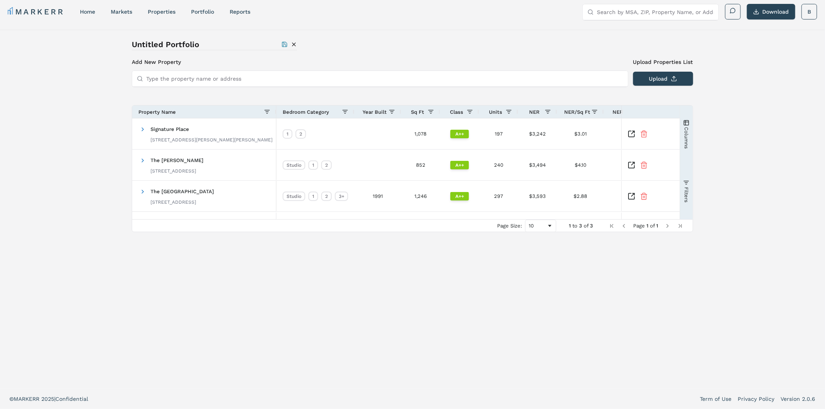
click at [205, 45] on input "Untitled Portfolio" at bounding box center [207, 44] width 150 height 11
drag, startPoint x: 260, startPoint y: 43, endPoint x: 113, endPoint y: 41, distance: 146.2
click at [113, 41] on div "New Portfolio Description Untitled Portfolio Add New Property Upload Properties…" at bounding box center [412, 209] width 825 height 359
type input "Fund VI"
click at [286, 43] on icon "Save Rename" at bounding box center [284, 44] width 6 height 6
